Goal: Transaction & Acquisition: Register for event/course

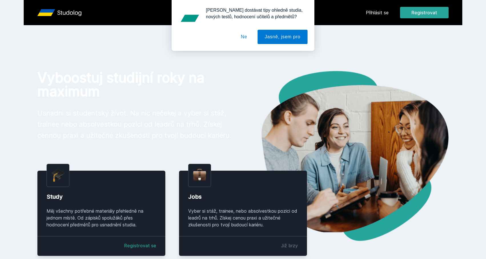
click at [244, 39] on button "Ne" at bounding box center [244, 37] width 21 height 14
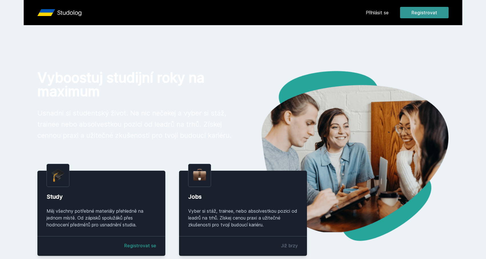
click at [417, 15] on button "Registrovat" at bounding box center [424, 12] width 49 height 11
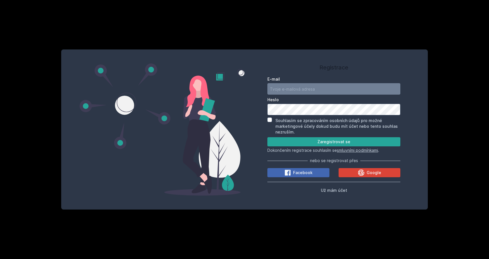
click at [391, 47] on div "Registrace E-mail [GEOGRAPHIC_DATA] Souhlasím se zpracováním osobních údajů pro…" at bounding box center [244, 129] width 489 height 259
click at [383, 40] on div "Registrace E-mail [GEOGRAPHIC_DATA] Souhlasím se zpracováním osobních údajů pro…" at bounding box center [244, 129] width 489 height 259
click at [334, 92] on input "E-mail" at bounding box center [333, 88] width 133 height 11
type input "[EMAIL_ADDRESS][DOMAIN_NAME]"
click at [274, 121] on div "Souhlasím se zpracováním osobních údajů pro možné marketingové účely dokud budu…" at bounding box center [333, 125] width 133 height 17
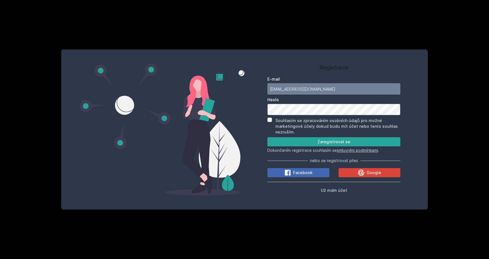
click at [271, 121] on input "Souhlasím se zpracováním osobních údajů pro možné marketingové účely dokud budu…" at bounding box center [269, 119] width 5 height 5
checkbox input "true"
click at [301, 146] on button "Zaregistrovat se" at bounding box center [333, 141] width 133 height 9
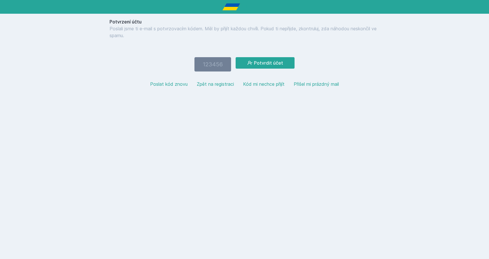
click at [176, 87] on button "Poslat kód znovu" at bounding box center [168, 84] width 37 height 7
click at [225, 86] on button "Zpět na registraci" at bounding box center [215, 84] width 37 height 7
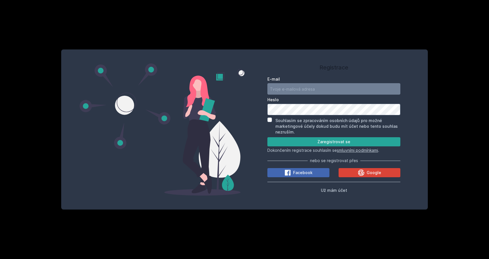
click at [269, 45] on div "Registrace E-mail [GEOGRAPHIC_DATA] Souhlasím se zpracováním osobních údajů pro…" at bounding box center [244, 129] width 489 height 259
click at [339, 192] on span "Už mám účet" at bounding box center [334, 190] width 26 height 5
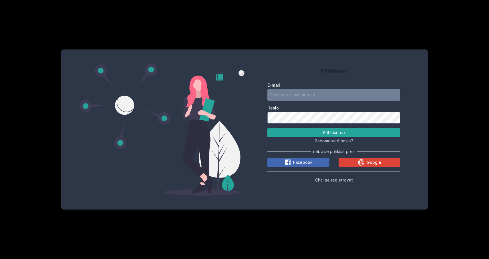
type input "[EMAIL_ADDRESS][DOMAIN_NAME]"
click at [316, 134] on button "Přihlásit se" at bounding box center [333, 132] width 133 height 9
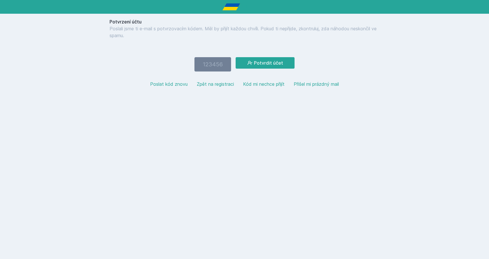
click at [271, 84] on button "Kód mi nechce přijít" at bounding box center [263, 84] width 41 height 7
click at [207, 83] on button "Zpět na registraci" at bounding box center [215, 84] width 37 height 7
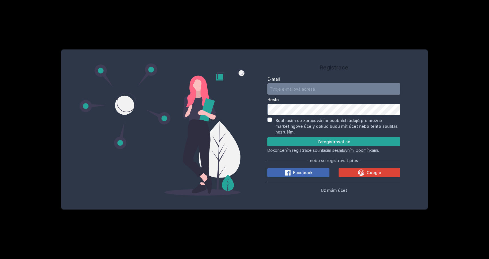
click at [277, 89] on input "E-mail" at bounding box center [333, 88] width 133 height 11
drag, startPoint x: 332, startPoint y: 89, endPoint x: 311, endPoint y: 88, distance: 20.6
click at [311, 88] on input "[EMAIL_ADDRESS]" at bounding box center [333, 88] width 133 height 11
type input "[EMAIL_ADDRESS][DOMAIN_NAME]"
click at [289, 124] on label "Souhlasím se zpracováním osobních údajů pro možné marketingové účely dokud budu…" at bounding box center [336, 126] width 122 height 16
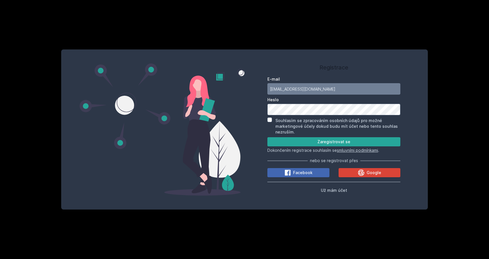
click at [272, 122] on input "Souhlasím se zpracováním osobních údajů pro možné marketingové účely dokud budu…" at bounding box center [269, 119] width 5 height 5
checkbox input "true"
click at [304, 146] on button "Zaregistrovat se" at bounding box center [333, 141] width 133 height 9
click at [309, 143] on button "Zaregistrovat se" at bounding box center [333, 141] width 133 height 9
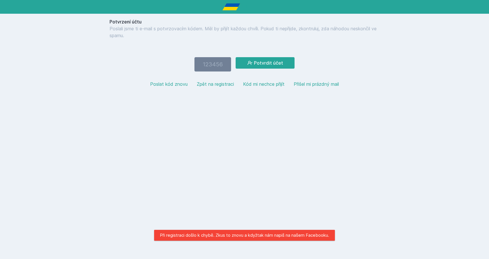
click at [383, 1] on div at bounding box center [244, 7] width 489 height 14
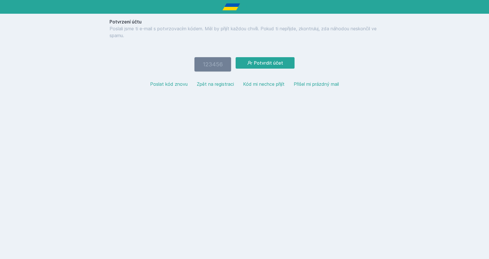
click at [217, 64] on input "number" at bounding box center [212, 64] width 37 height 14
paste input "206373"
type input "206373"
click at [268, 64] on button "Potvrdit účet" at bounding box center [264, 62] width 59 height 11
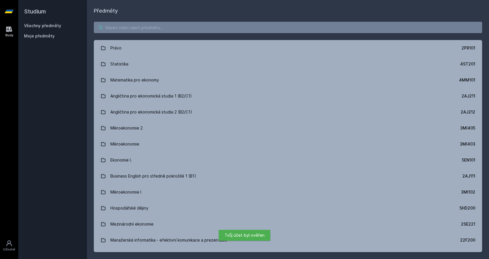
click at [198, 32] on input "search" at bounding box center [288, 27] width 388 height 11
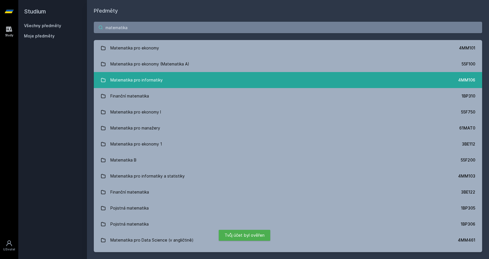
type input "matematika"
click at [170, 79] on link "Matematika pro informatiky 4MM106" at bounding box center [288, 80] width 388 height 16
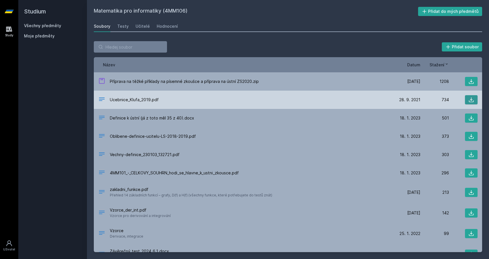
click at [469, 98] on icon at bounding box center [471, 100] width 6 height 6
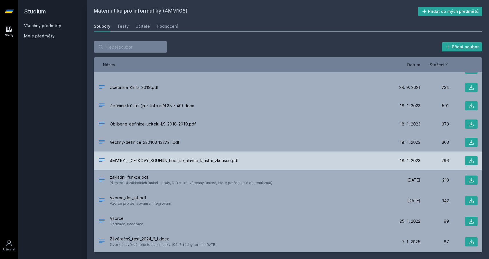
scroll to position [12, 0]
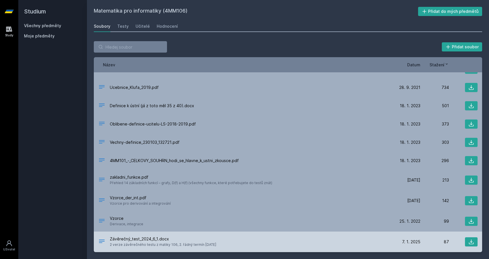
click at [221, 239] on div "Závěrečný_test_2024_6_1.docx 2 verze závěrečného testu z matiky 106, 2. řádný t…" at bounding box center [244, 241] width 293 height 11
click at [468, 240] on icon at bounding box center [471, 242] width 6 height 6
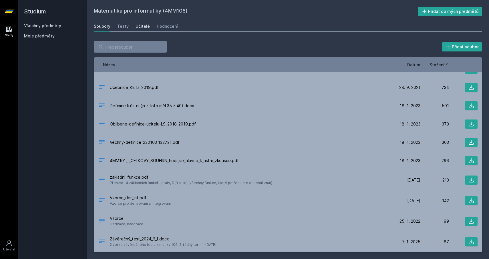
click at [138, 29] on link "Učitelé" at bounding box center [142, 26] width 14 height 11
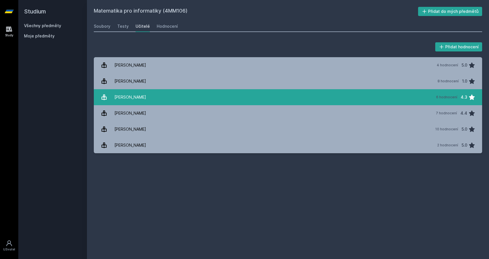
click at [151, 102] on link "[PERSON_NAME] 6 hodnocení 4.3" at bounding box center [288, 97] width 388 height 16
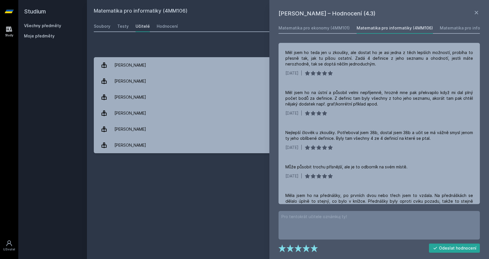
click at [479, 15] on div "[PERSON_NAME] – Hodnocení (4.3) Matematika pro ekonomy (4MM101) Matematika pro …" at bounding box center [378, 129] width 219 height 259
click at [477, 14] on icon at bounding box center [475, 12] width 3 height 3
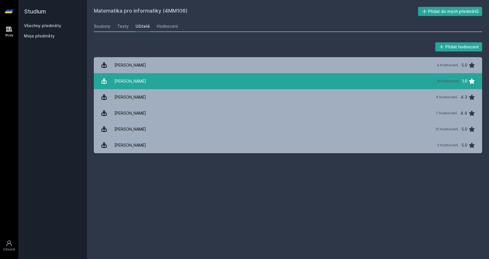
click at [452, 80] on div "8 hodnocení" at bounding box center [447, 81] width 21 height 5
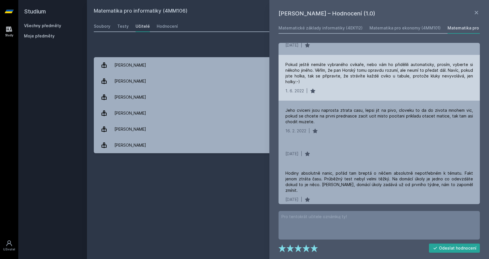
scroll to position [153, 0]
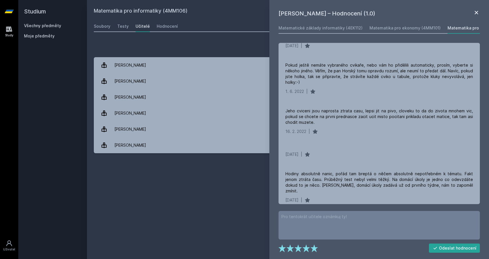
click at [477, 13] on icon at bounding box center [475, 12] width 3 height 3
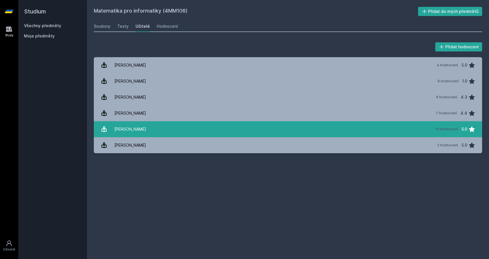
click at [284, 129] on link "[PERSON_NAME] 10 hodnocení 5.0" at bounding box center [288, 129] width 388 height 16
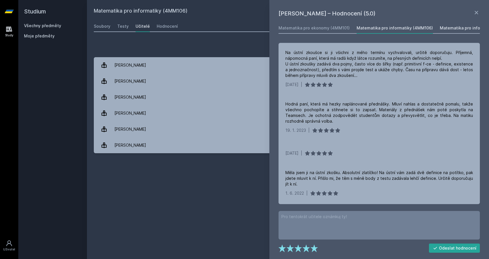
click at [442, 25] on link "Matematika pro informatiky a statistiky (4MM103)" at bounding box center [489, 27] width 100 height 11
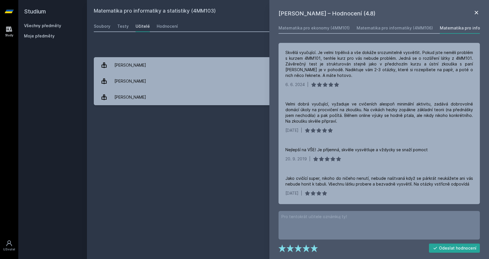
click at [476, 14] on icon at bounding box center [476, 12] width 7 height 7
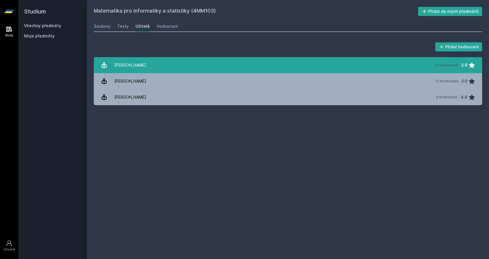
click at [334, 66] on link "[PERSON_NAME] 10 hodnocení 3.9" at bounding box center [288, 65] width 388 height 16
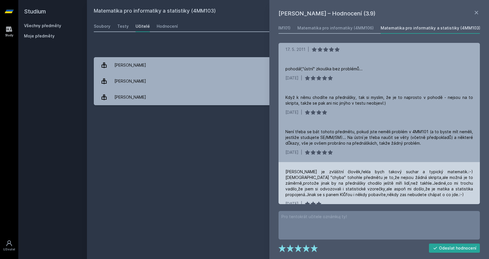
scroll to position [243, 0]
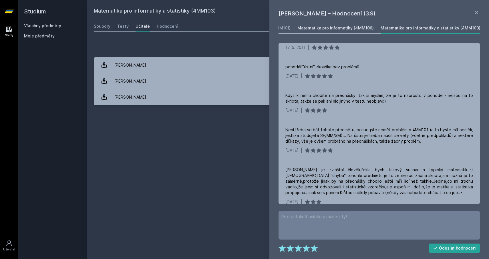
click at [340, 29] on div "Matematika pro informatiky (4MM106)" at bounding box center [335, 28] width 76 height 6
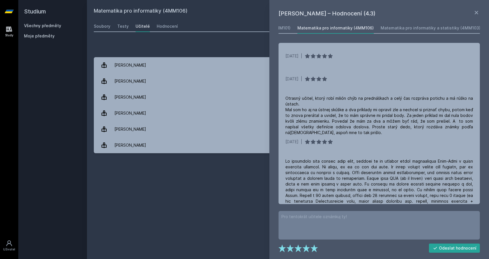
click at [265, 189] on div "Matematika pro informatiky (4MM106) Přidat do mých předmětů [GEOGRAPHIC_DATA] T…" at bounding box center [288, 129] width 388 height 245
click at [475, 14] on icon at bounding box center [476, 12] width 7 height 7
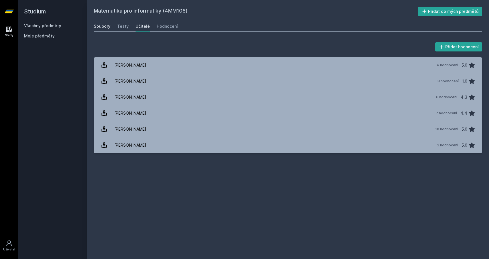
click at [107, 30] on link "Soubory" at bounding box center [102, 26] width 17 height 11
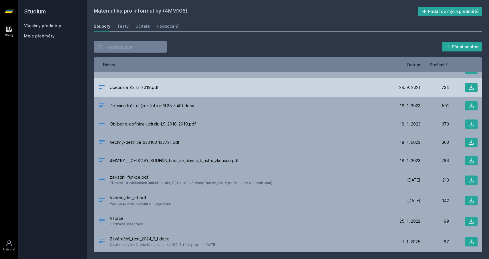
scroll to position [12, 0]
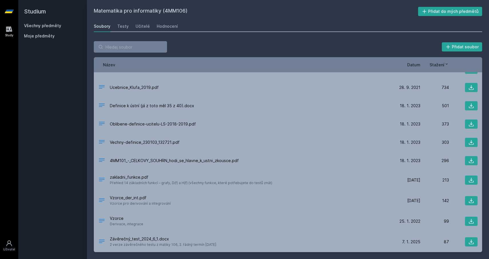
click at [42, 37] on span "Moje předměty" at bounding box center [39, 36] width 31 height 6
click at [47, 28] on div "Všechny předměty" at bounding box center [52, 26] width 57 height 6
